Goal: Information Seeking & Learning: Learn about a topic

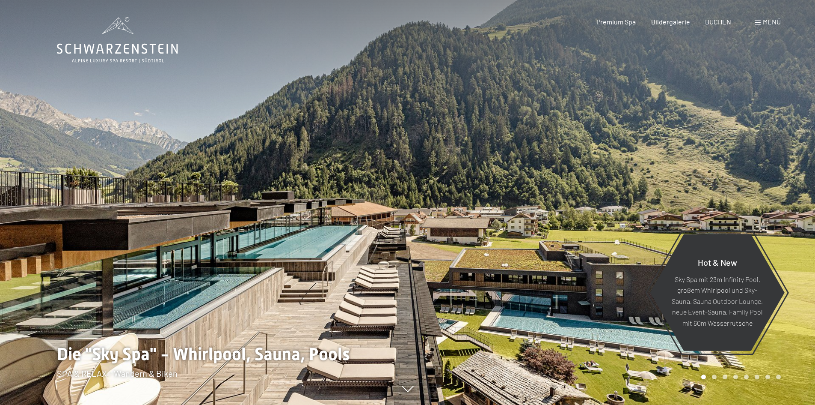
click at [768, 21] on span "Menü" at bounding box center [772, 22] width 18 height 8
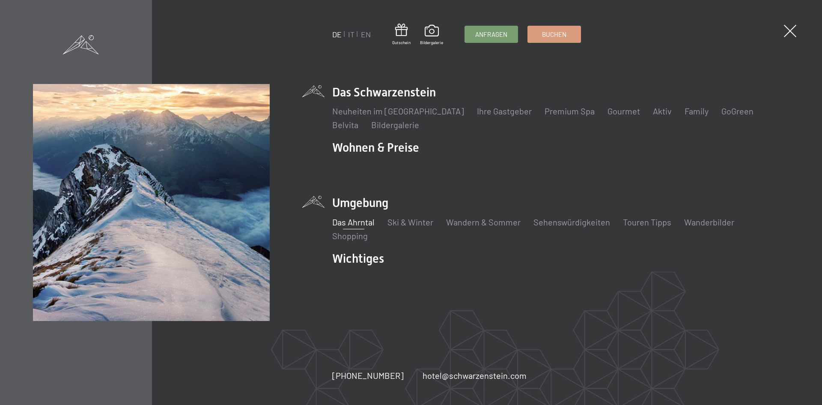
click at [365, 221] on link "Das Ahrntal" at bounding box center [353, 222] width 42 height 10
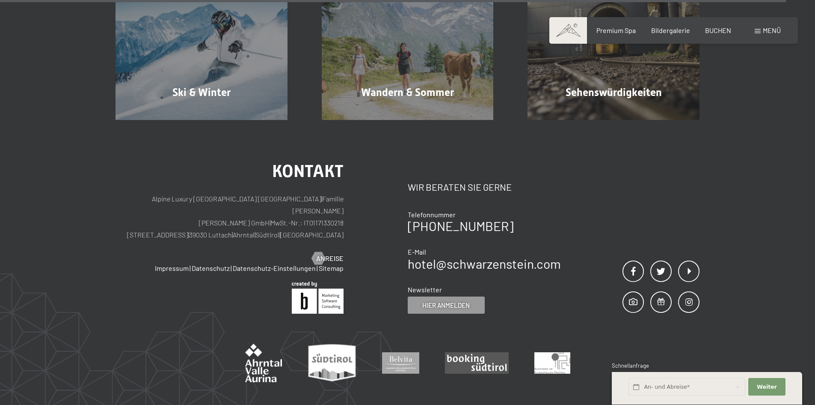
scroll to position [3127, 0]
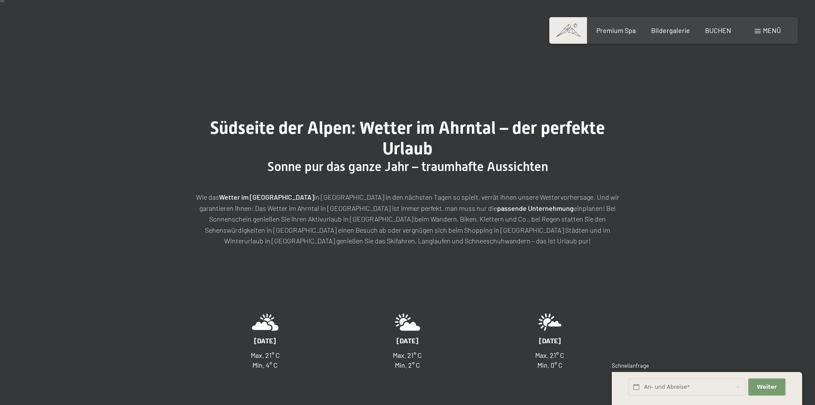
scroll to position [43, 0]
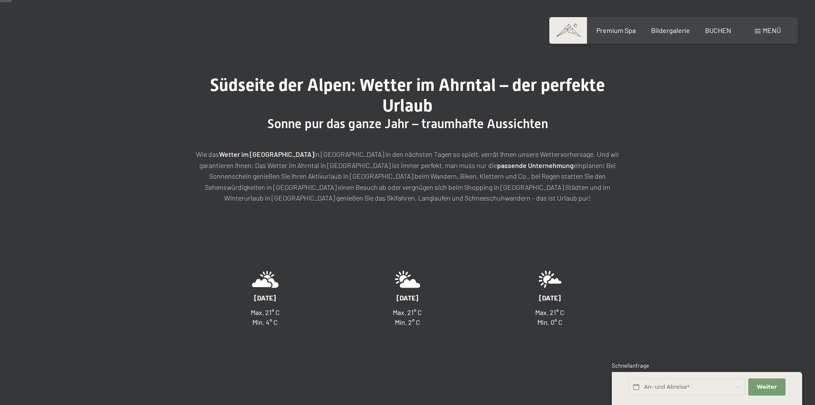
click at [406, 283] on icon at bounding box center [407, 279] width 25 height 18
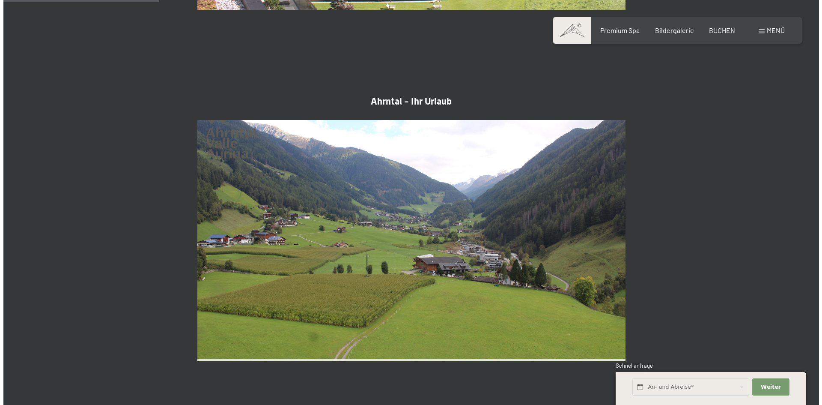
scroll to position [728, 0]
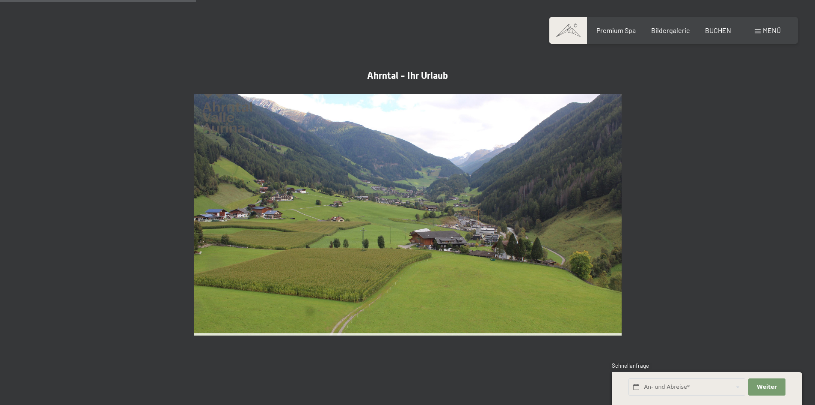
click at [759, 32] on span at bounding box center [758, 31] width 6 height 4
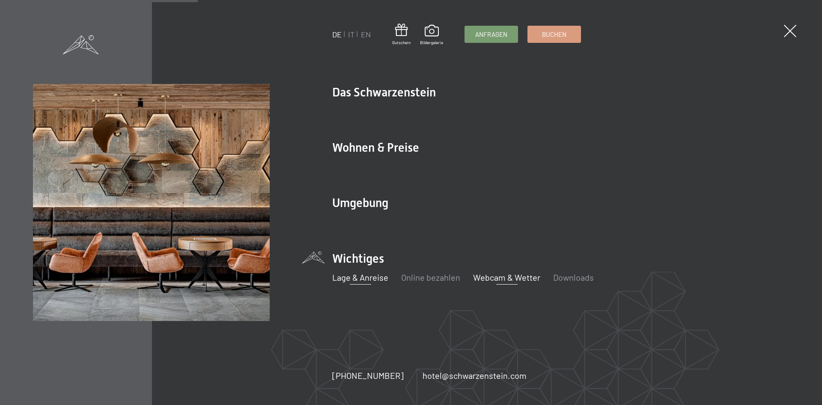
click at [345, 279] on link "Lage & Anreise" at bounding box center [360, 277] width 56 height 10
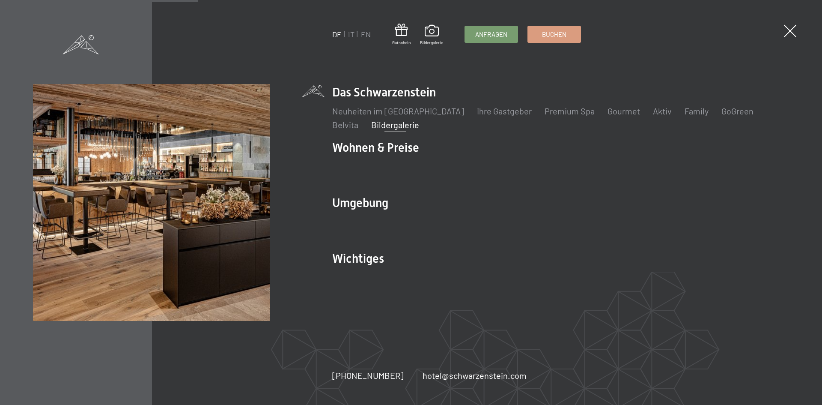
click at [371, 126] on link "Bildergalerie" at bounding box center [395, 124] width 48 height 10
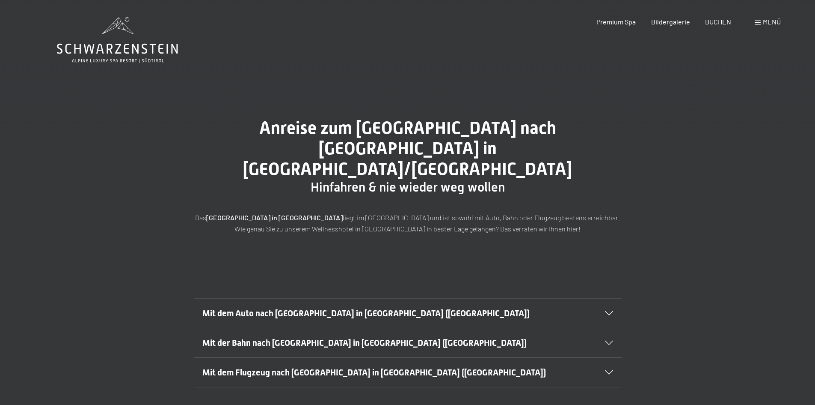
click at [605, 311] on icon at bounding box center [609, 313] width 8 height 4
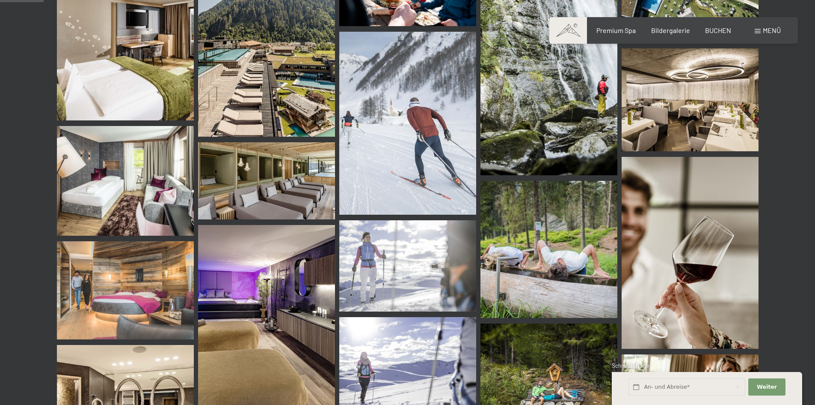
scroll to position [599, 0]
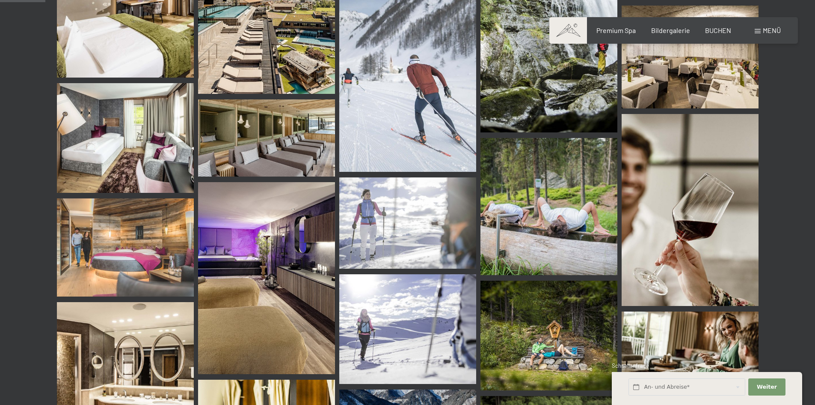
click at [386, 107] on img at bounding box center [407, 80] width 137 height 183
